Goal: Navigation & Orientation: Find specific page/section

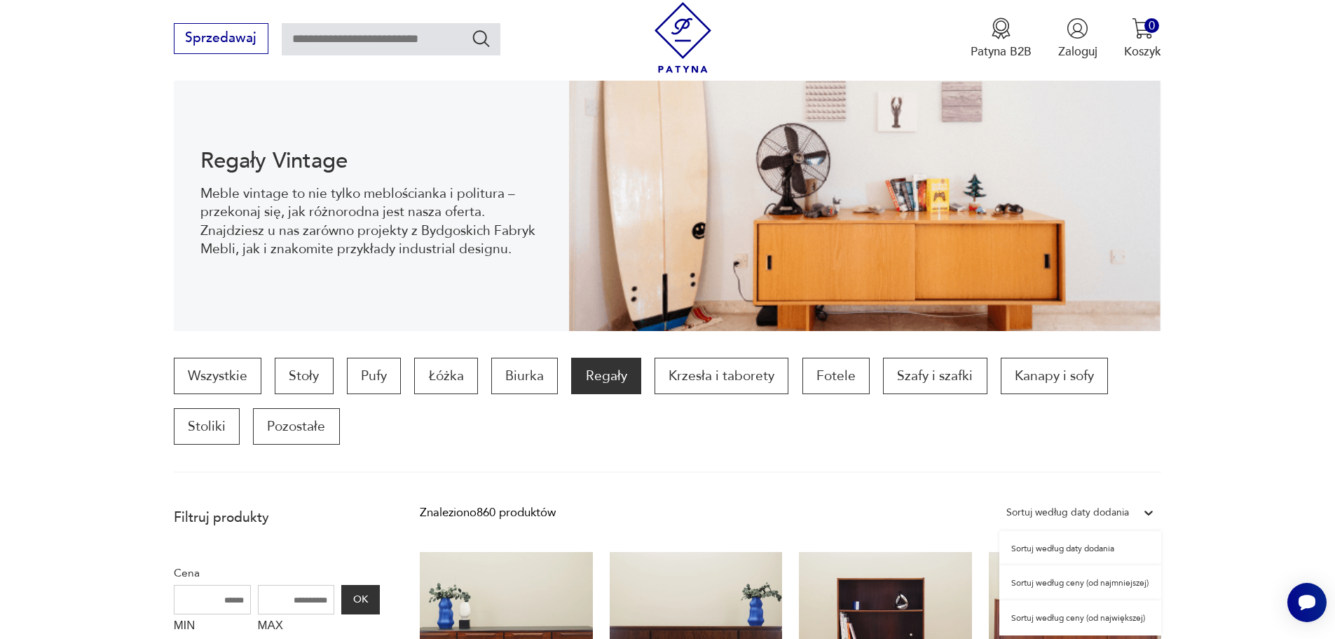
scroll to position [179, 0]
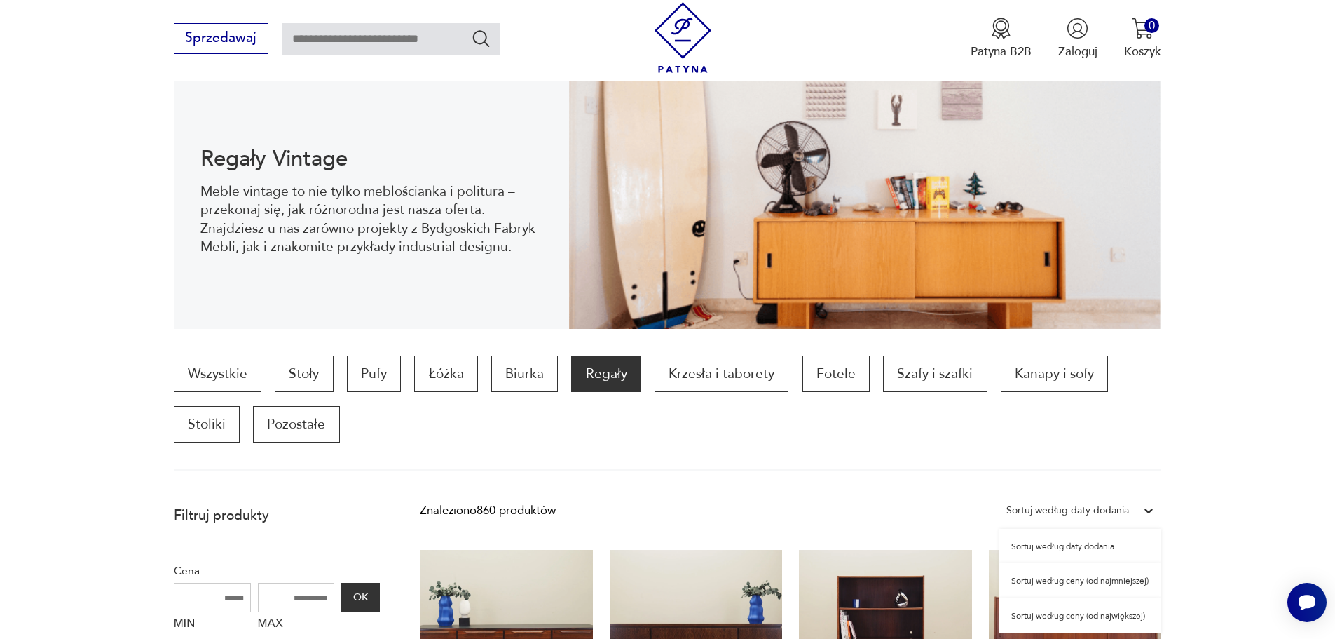
click at [1048, 523] on div "option Sortuj według ceny (od najmniejszej) focused, 2 of 3. 3 results availabl…" at bounding box center [1081, 510] width 162 height 25
click at [1081, 579] on div "Sortuj według ceny (od najmniejszej)" at bounding box center [1081, 580] width 162 height 35
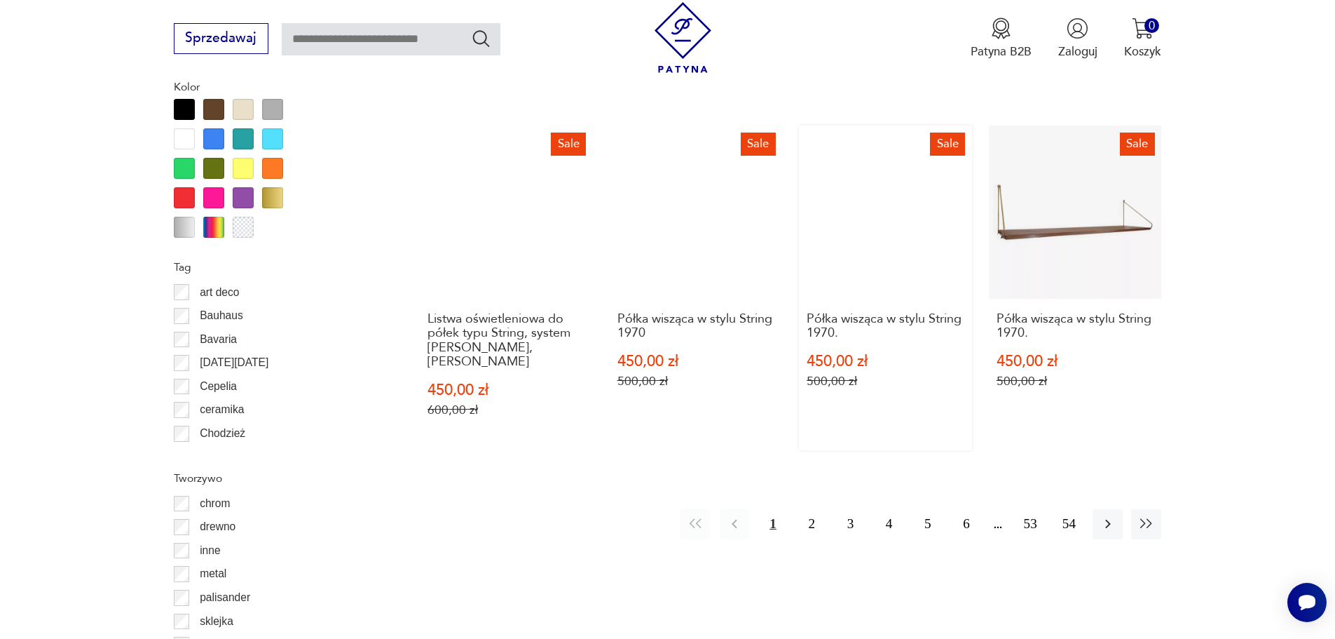
scroll to position [1659, 0]
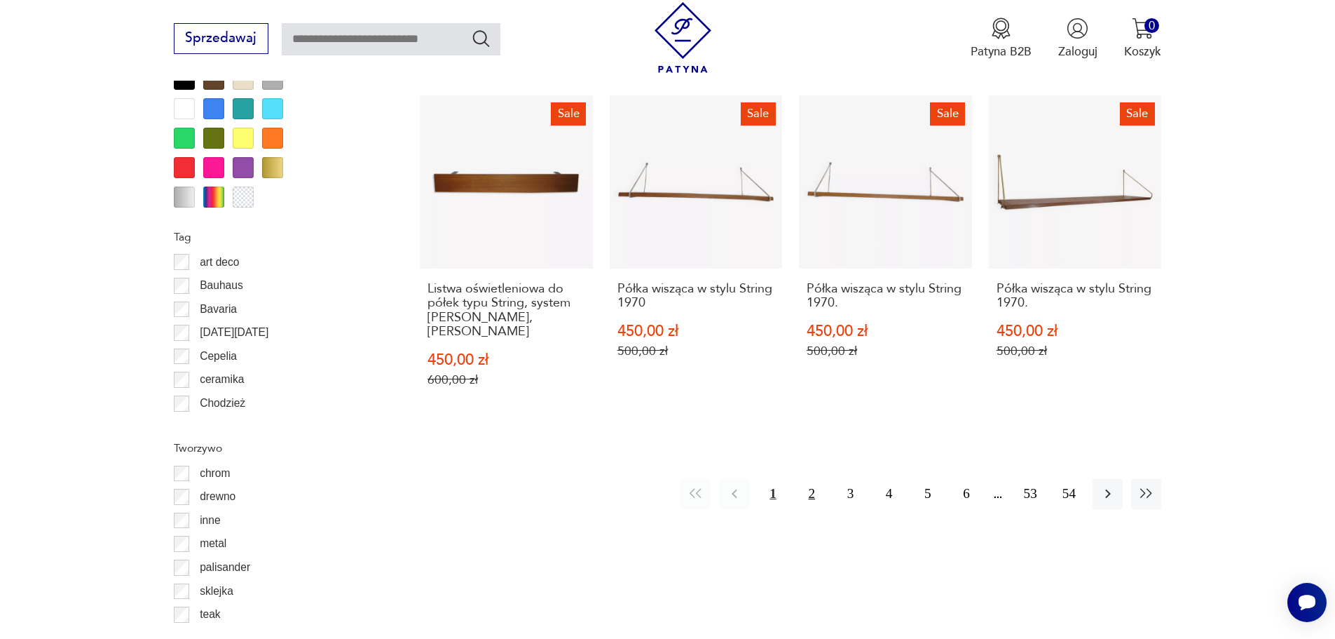
click at [812, 479] on button "2" at bounding box center [812, 494] width 30 height 30
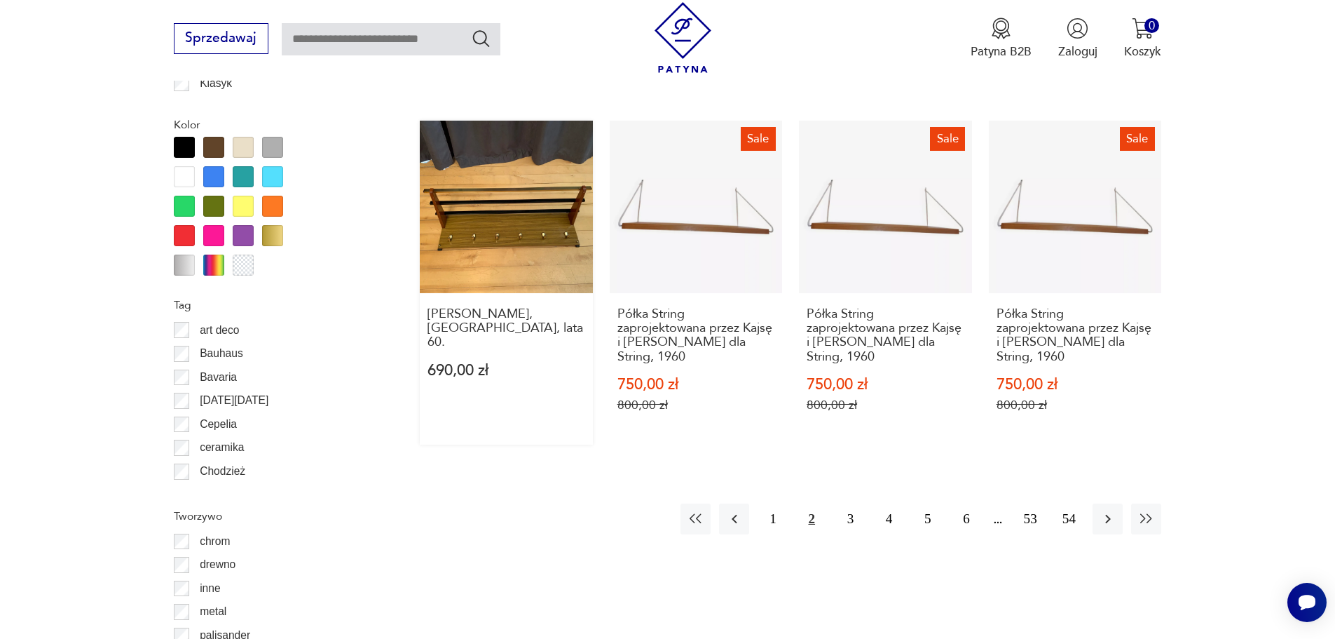
scroll to position [1588, 0]
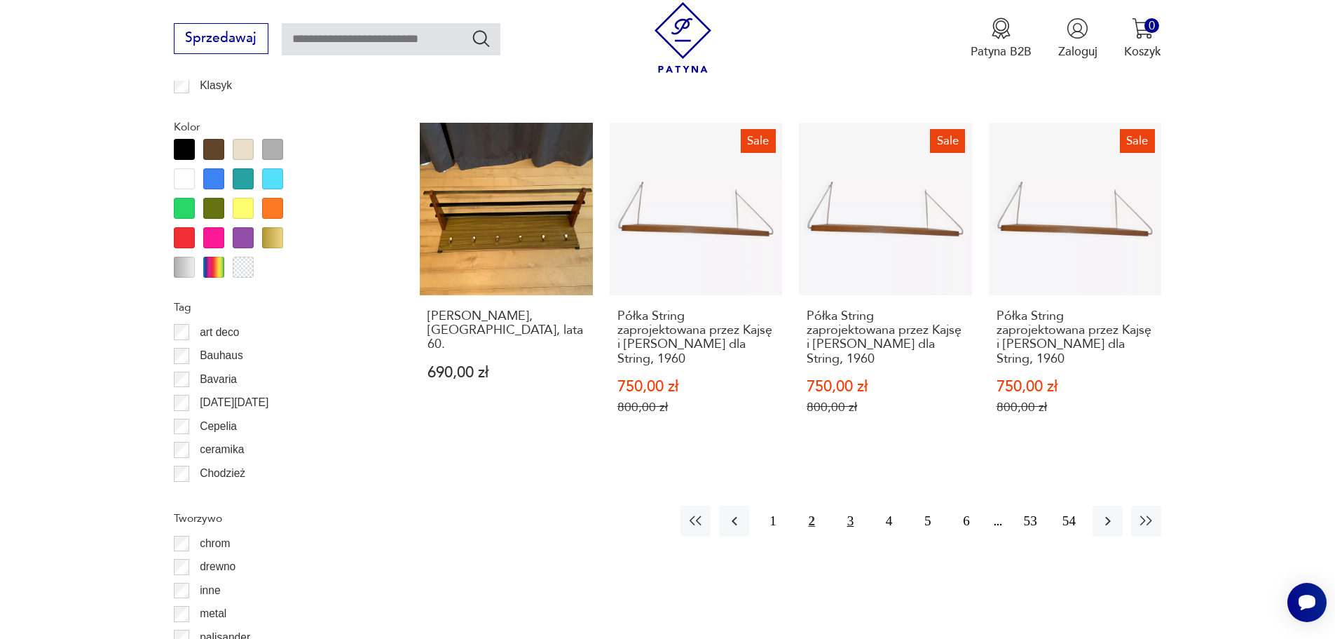
click at [848, 524] on button "3" at bounding box center [851, 520] width 30 height 30
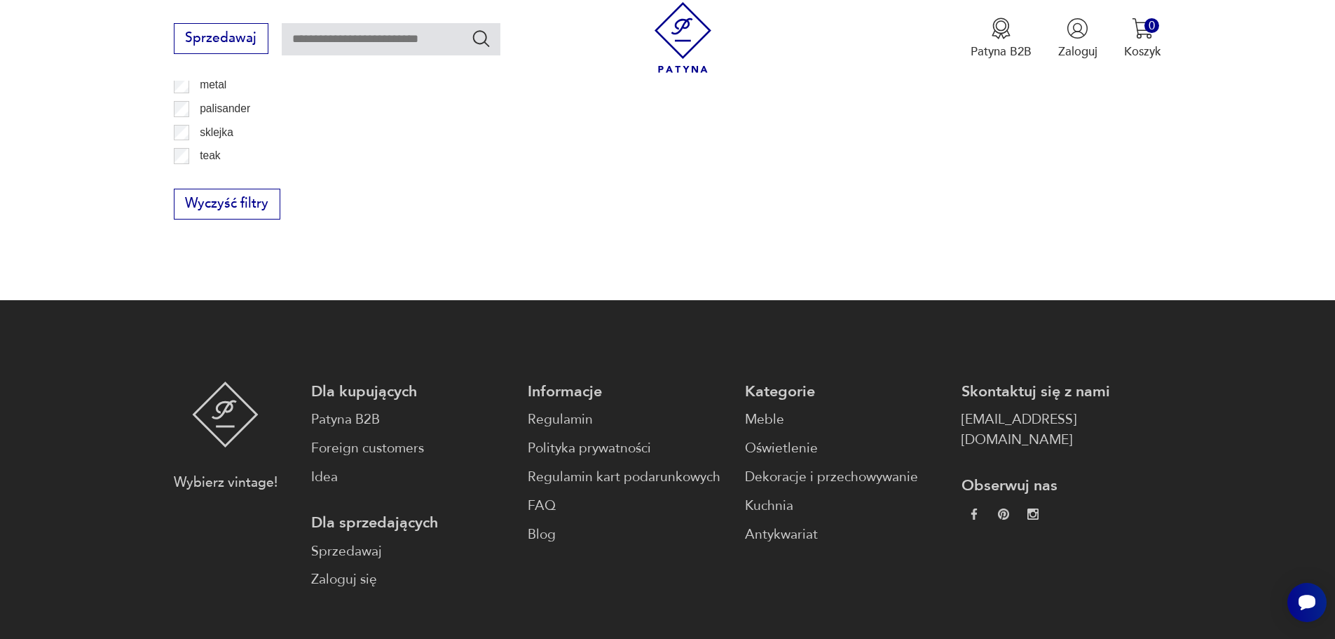
scroll to position [2149, 0]
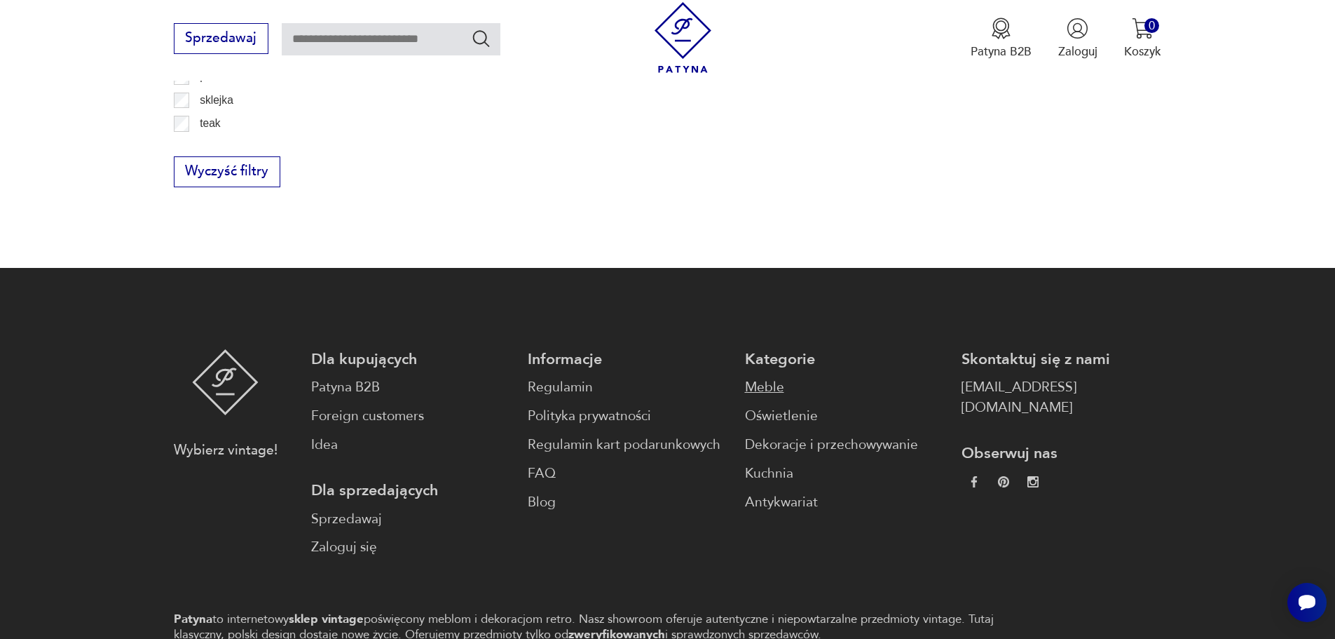
click at [748, 391] on link "Meble" at bounding box center [845, 387] width 200 height 20
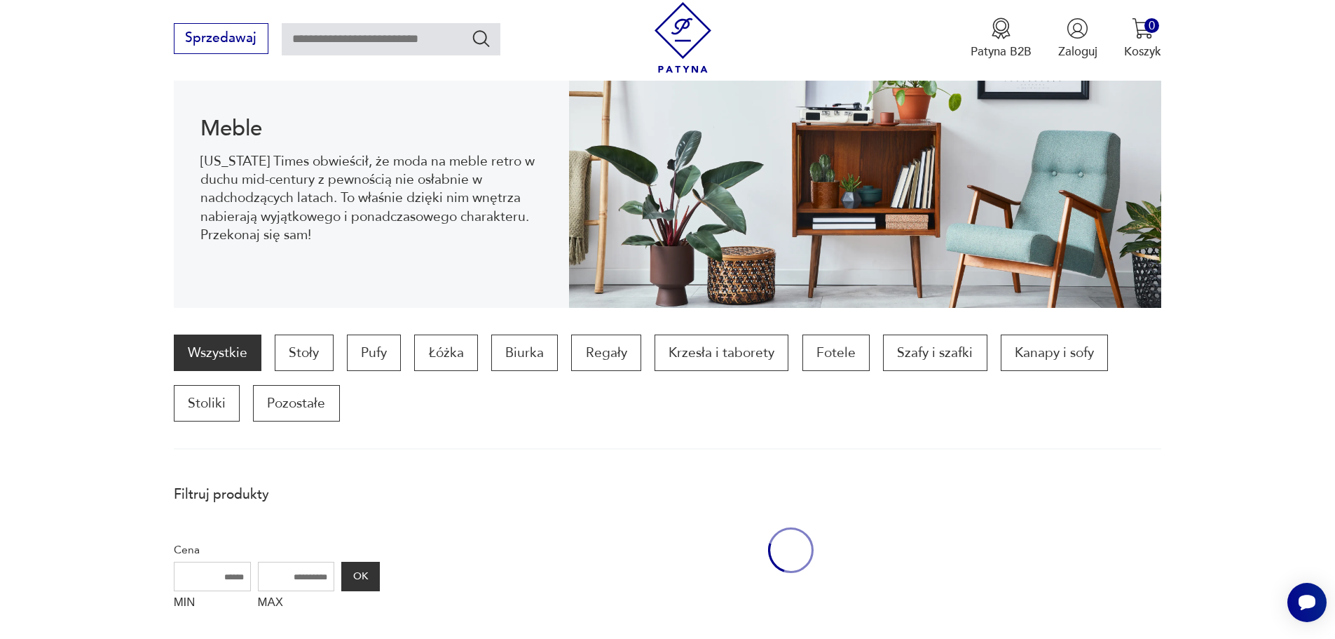
scroll to position [187, 0]
